Goal: Find specific page/section: Find specific page/section

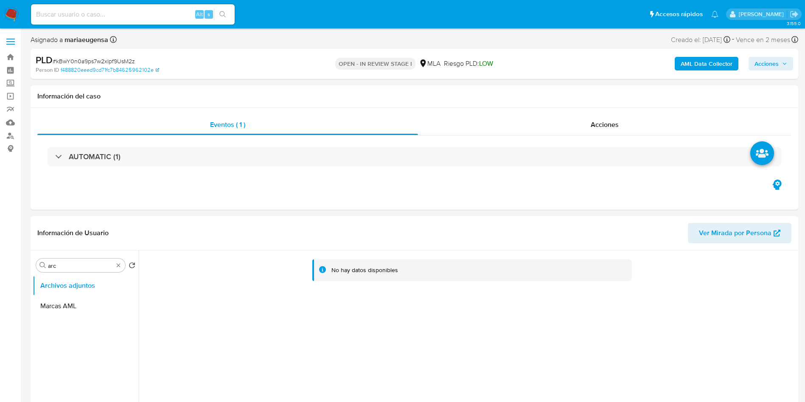
select select "10"
click at [88, 263] on input "arc" at bounding box center [80, 266] width 65 height 8
type input "arc"
click at [95, 293] on button "Archivos adjuntos" at bounding box center [82, 285] width 99 height 20
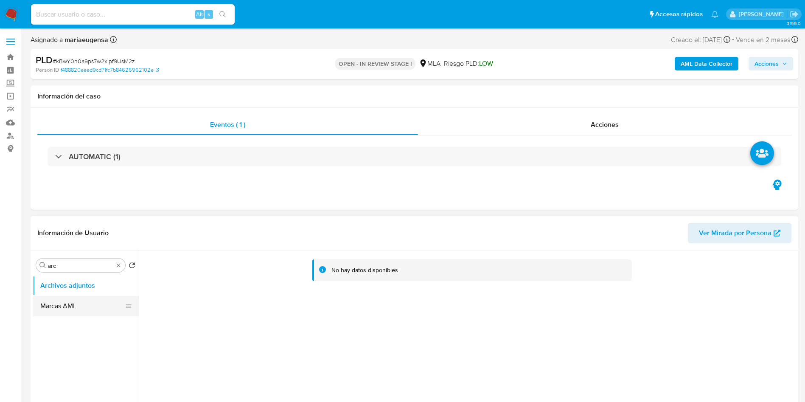
click at [93, 303] on button "Marcas AML" at bounding box center [82, 306] width 99 height 20
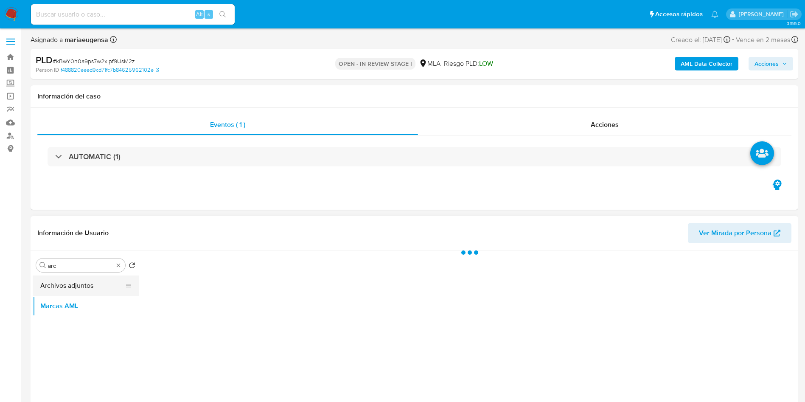
click at [93, 290] on button "Archivos adjuntos" at bounding box center [82, 285] width 99 height 20
click at [84, 57] on span "# kBwY0n0a9ps7w2xIpf9UsM2z" at bounding box center [94, 61] width 82 height 8
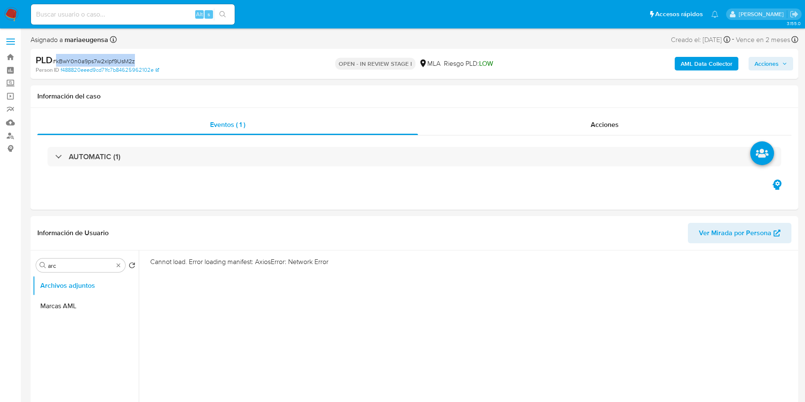
click at [84, 57] on span "# kBwY0n0a9ps7w2xIpf9UsM2z" at bounding box center [94, 61] width 82 height 8
copy span "kBwY0n0a9ps7w2xIpf9UsM2z"
click at [104, 12] on input at bounding box center [133, 14] width 204 height 11
paste input "kBwY0n0a9ps7w2xIpf9UsM2z"
type input "kBwY0n0a9ps7w2xIpf9UsM2z"
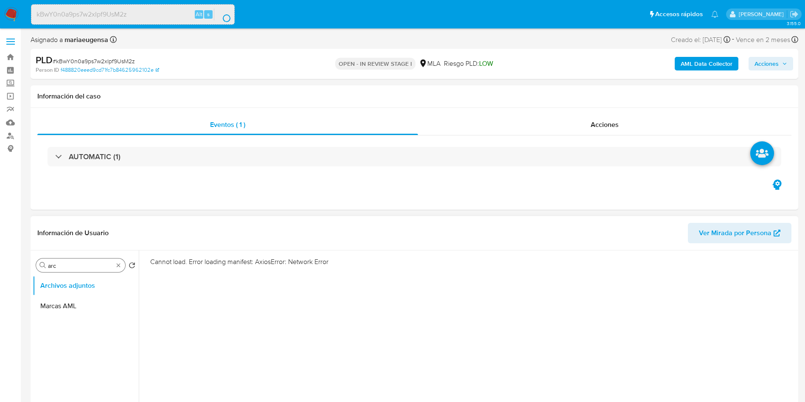
click at [65, 260] on div "Buscar arc" at bounding box center [80, 265] width 89 height 14
click at [65, 263] on input "arc" at bounding box center [80, 266] width 65 height 8
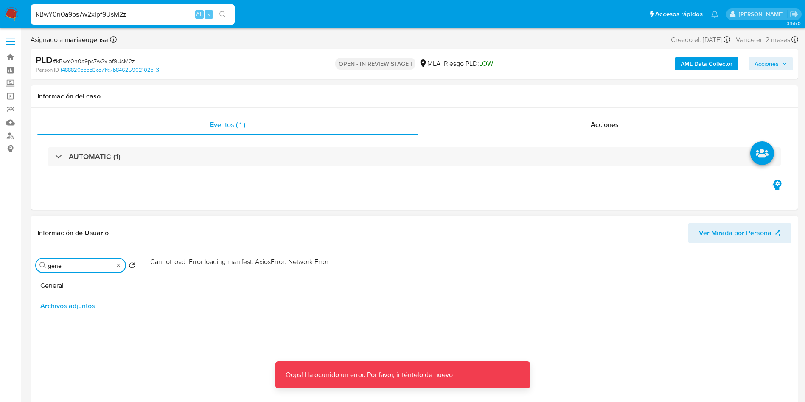
type input "gene"
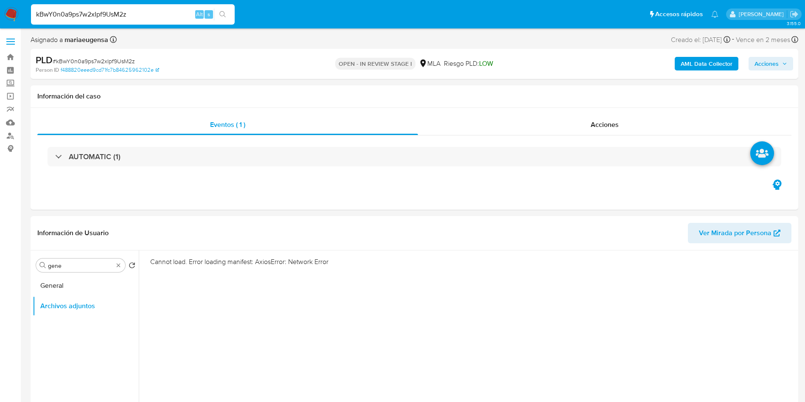
click at [77, 64] on span "# kBwY0n0a9ps7w2xIpf9UsM2z" at bounding box center [94, 61] width 82 height 8
copy span "kBwY0n0a9ps7w2xIpf9UsM2z"
click at [90, 62] on span "# kBwY0n0a9ps7w2xIpf9UsM2z" at bounding box center [94, 61] width 82 height 8
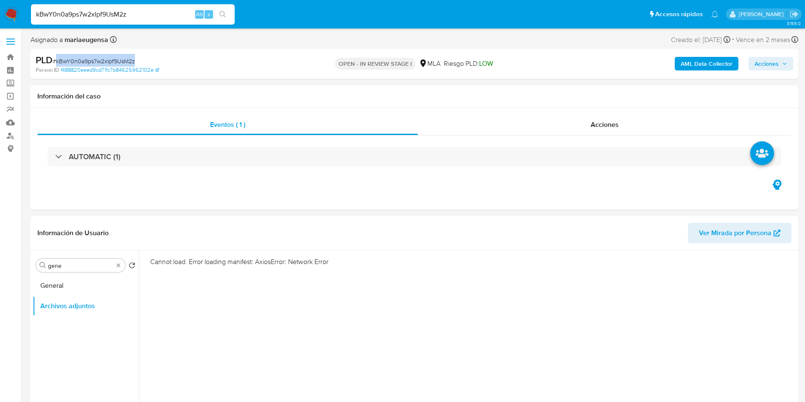
copy span "kBwY0n0a9ps7w2xIpf9UsM2z"
click at [91, 60] on span "# kBwY0n0a9ps7w2xIpf9UsM2z" at bounding box center [94, 61] width 82 height 8
copy span "kBwY0n0a9ps7w2xIpf9UsM2z"
click at [95, 58] on span "# kBwY0n0a9ps7w2xIpf9UsM2z" at bounding box center [94, 61] width 82 height 8
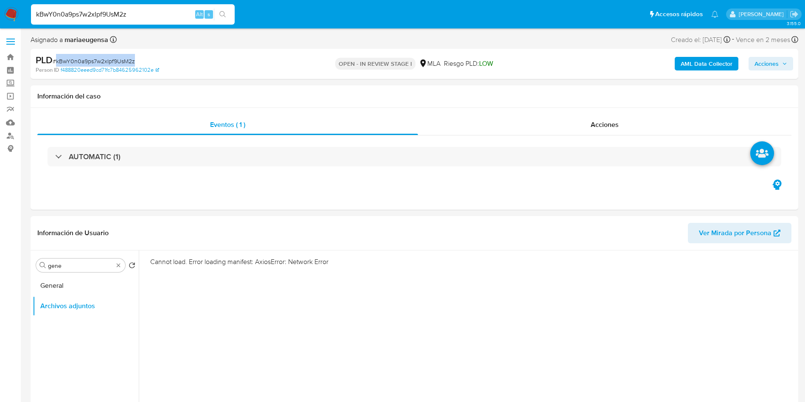
click at [95, 58] on span "# kBwY0n0a9ps7w2xIpf9UsM2z" at bounding box center [94, 61] width 82 height 8
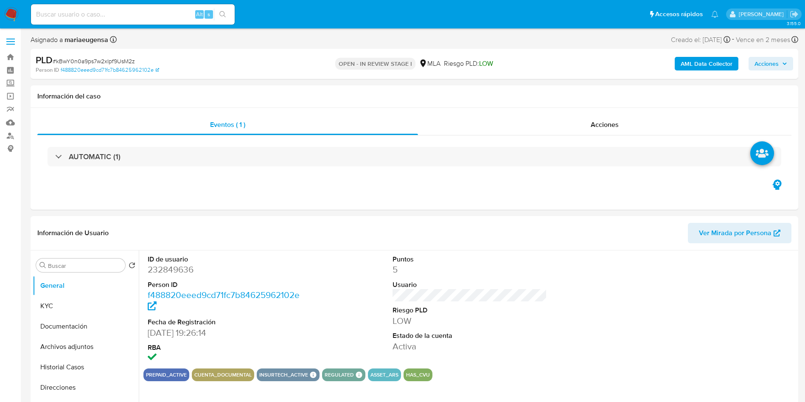
select select "10"
click at [98, 61] on span "# kBwY0n0a9ps7w2xIpf9UsM2z" at bounding box center [94, 61] width 82 height 8
copy span "kBwY0n0a9ps7w2xIpf9UsM2z"
